Goal: Find specific page/section: Find specific page/section

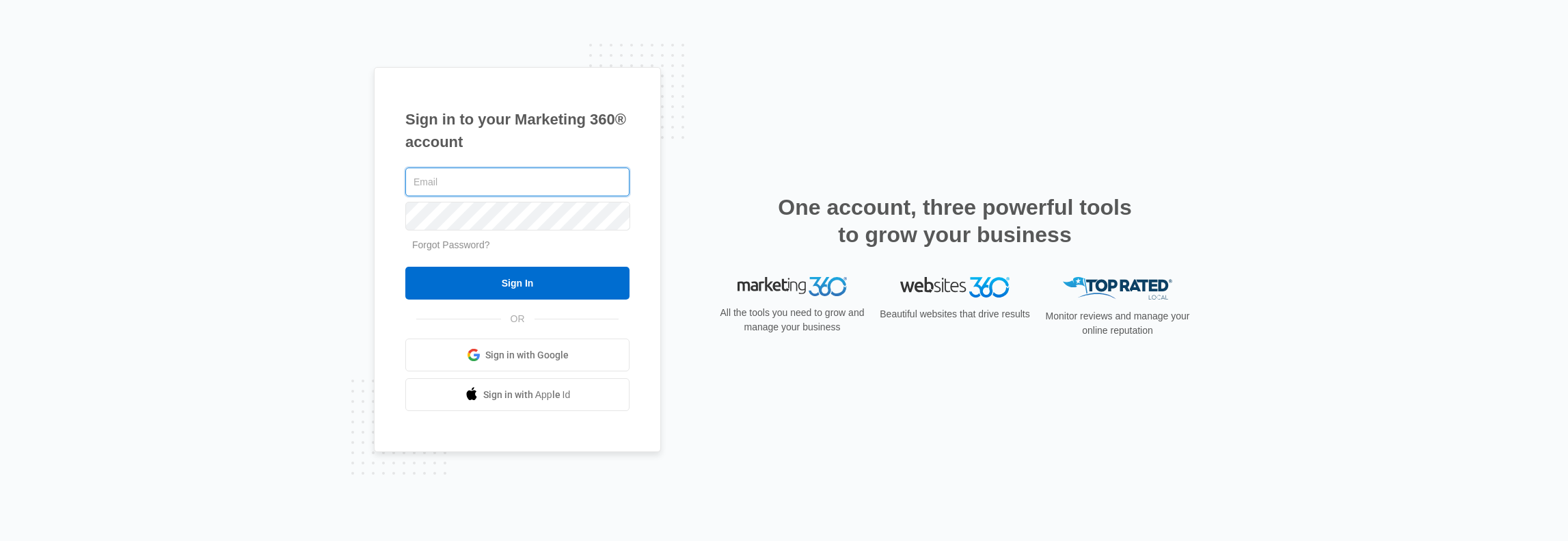
click at [421, 177] on input "text" at bounding box center [518, 182] width 224 height 29
type input "[PERSON_NAME][EMAIL_ADDRESS][PERSON_NAME][DOMAIN_NAME]"
click at [571, 276] on input "Sign In" at bounding box center [518, 283] width 224 height 33
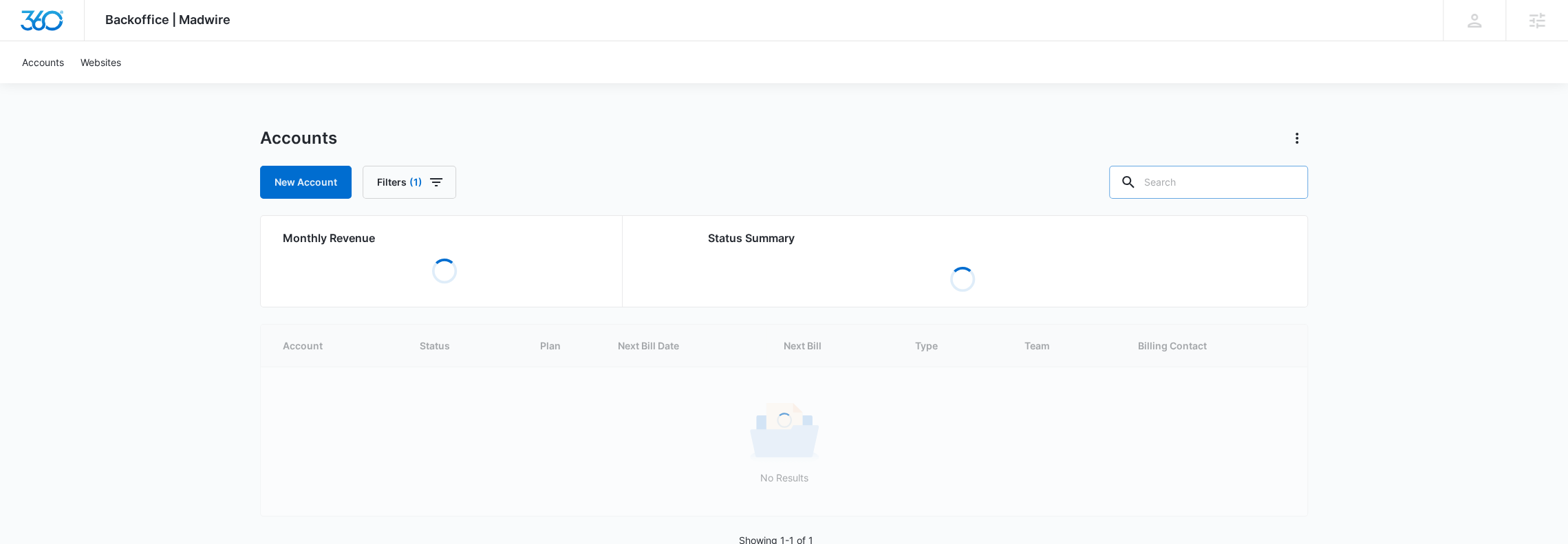
click at [1215, 184] on input "text" at bounding box center [1209, 182] width 199 height 33
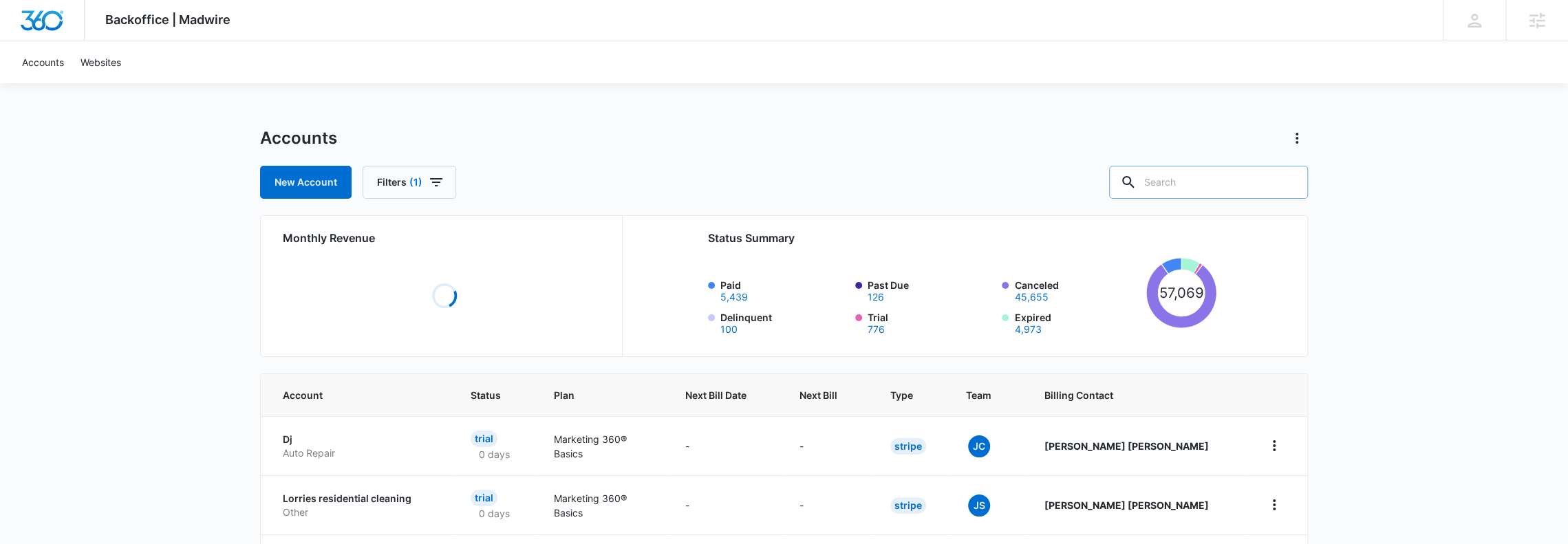
click at [1215, 184] on input "text" at bounding box center [1209, 182] width 199 height 33
type input "Sicame"
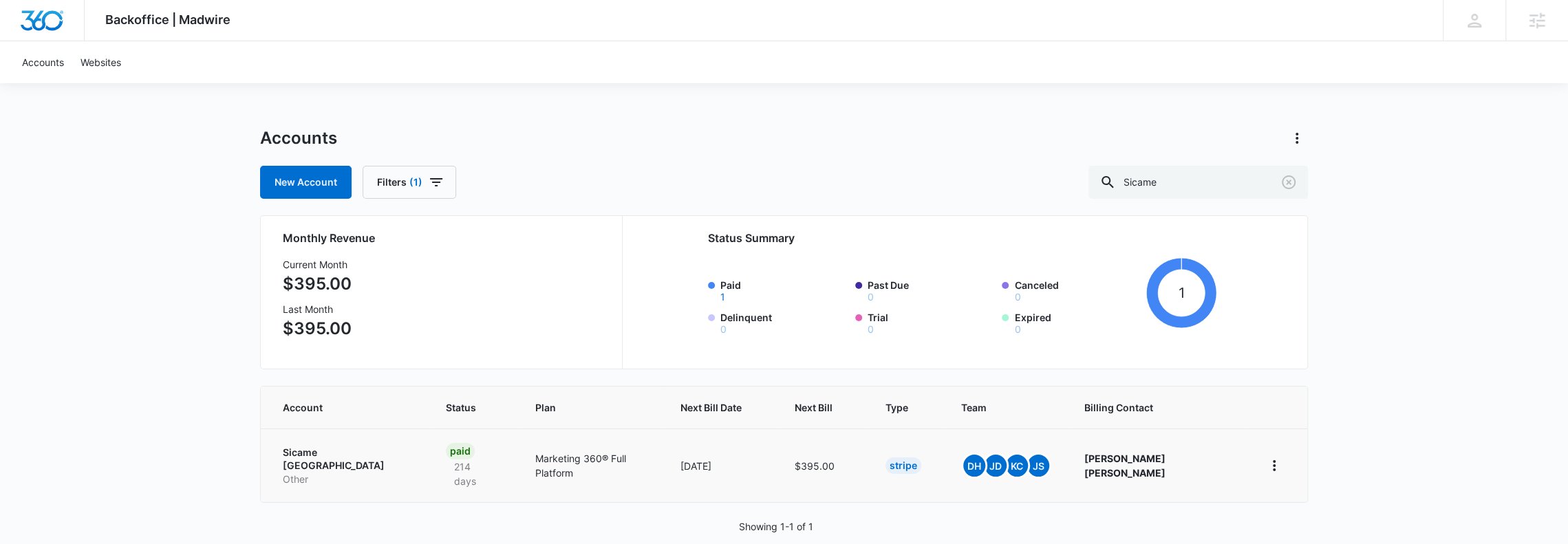
click at [356, 447] on p "Sicame North America" at bounding box center [348, 458] width 130 height 27
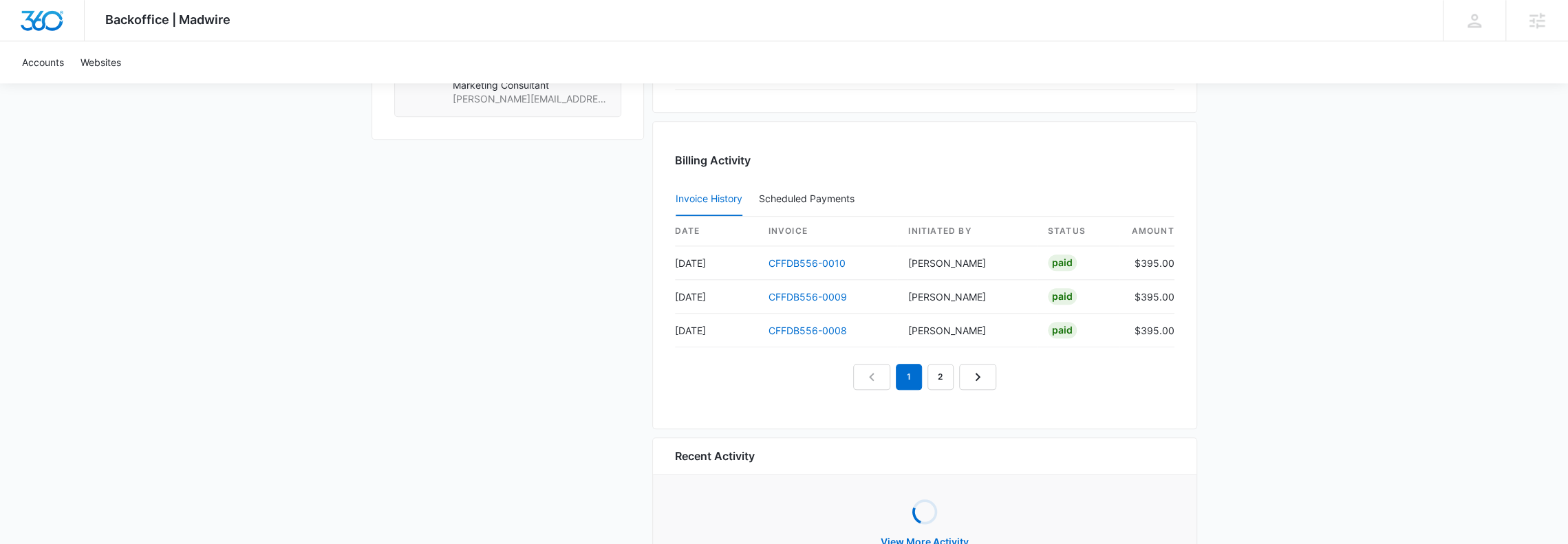
scroll to position [1351, 0]
